Goal: Information Seeking & Learning: Check status

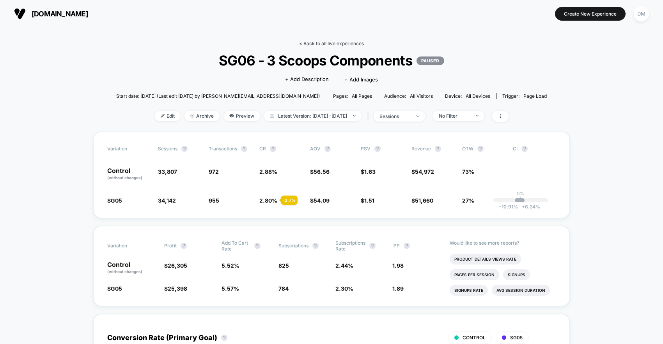
click at [338, 41] on link "< Back to all live experiences" at bounding box center [331, 44] width 65 height 6
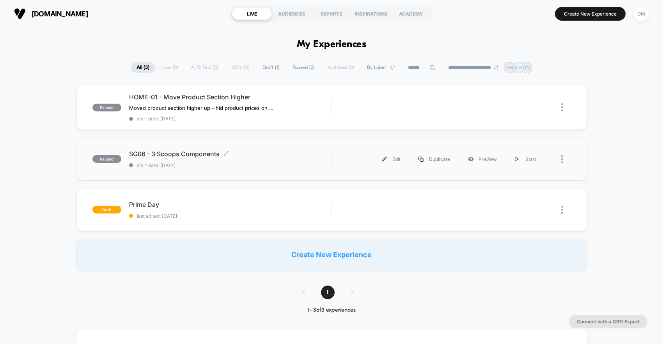
click at [312, 165] on span "start date: [DATE]" at bounding box center [230, 166] width 202 height 6
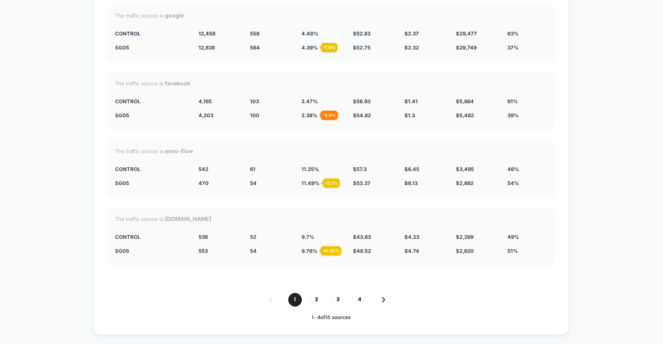
scroll to position [2227, 0]
click at [320, 277] on div "Split By Traffic source Variation Sessions ? Transactions ? CR ? AOV ? PSV ? Re…" at bounding box center [331, 141] width 476 height 385
click at [318, 297] on span "2" at bounding box center [317, 299] width 14 height 14
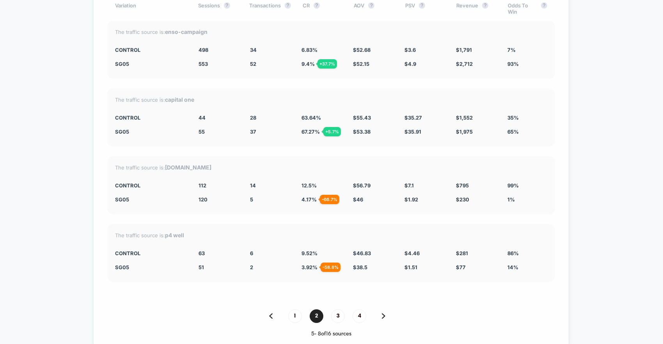
scroll to position [2212, 0]
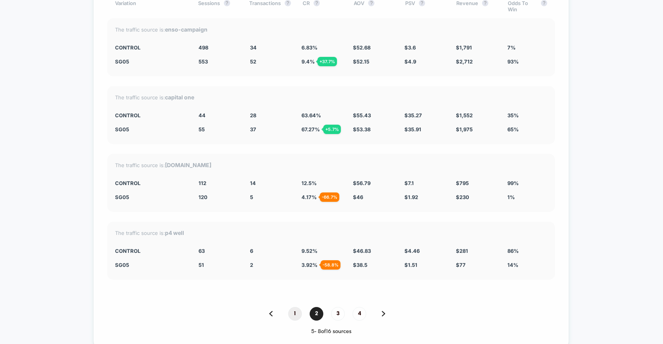
click at [298, 319] on span "1" at bounding box center [295, 314] width 14 height 14
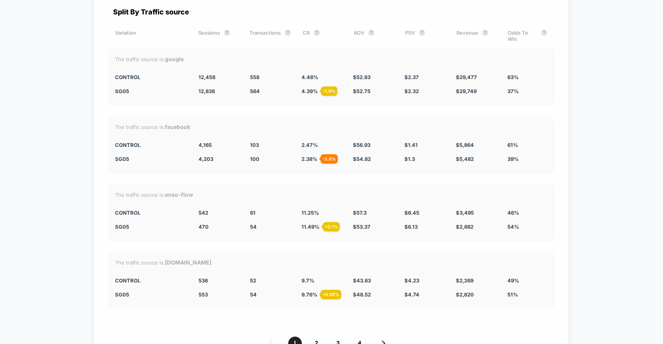
scroll to position [2186, 0]
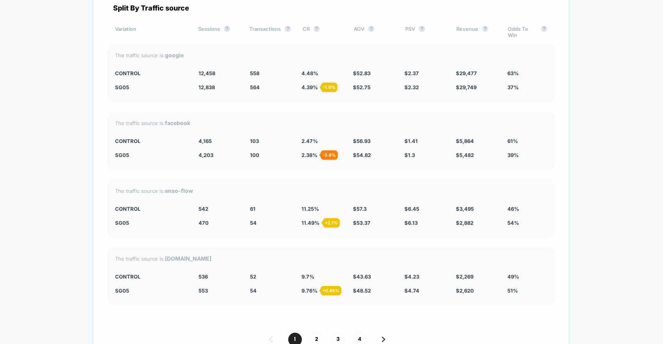
click at [562, 212] on div "Split By Traffic source Variation Sessions ? Transactions ? CR ? AOV ? PSV ? Re…" at bounding box center [331, 182] width 476 height 385
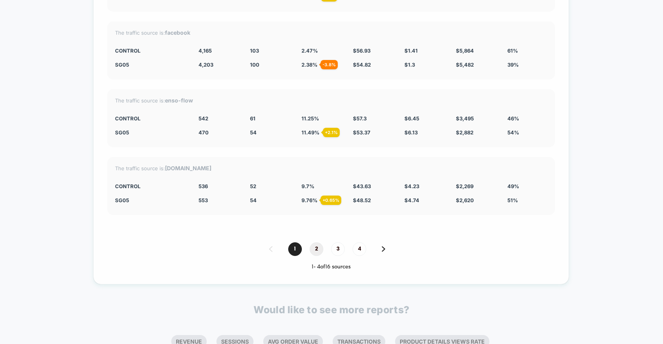
scroll to position [2282, 0]
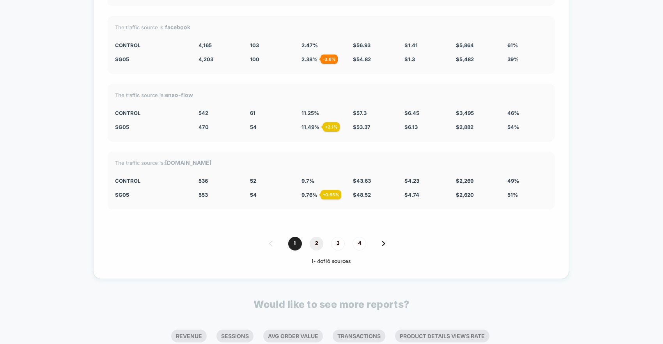
click at [316, 244] on span "2" at bounding box center [317, 244] width 14 height 14
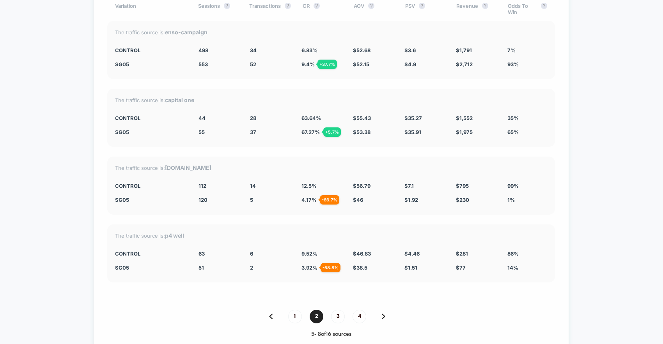
scroll to position [2213, 0]
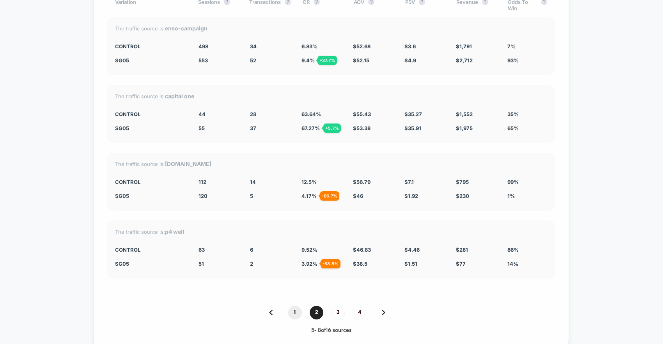
click at [295, 317] on span "1" at bounding box center [295, 313] width 14 height 14
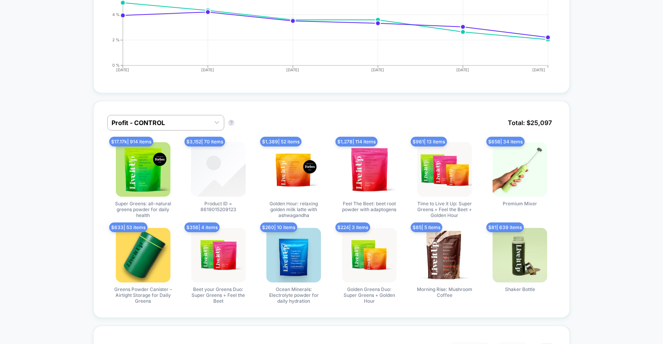
scroll to position [0, 0]
